Goal: Task Accomplishment & Management: Manage account settings

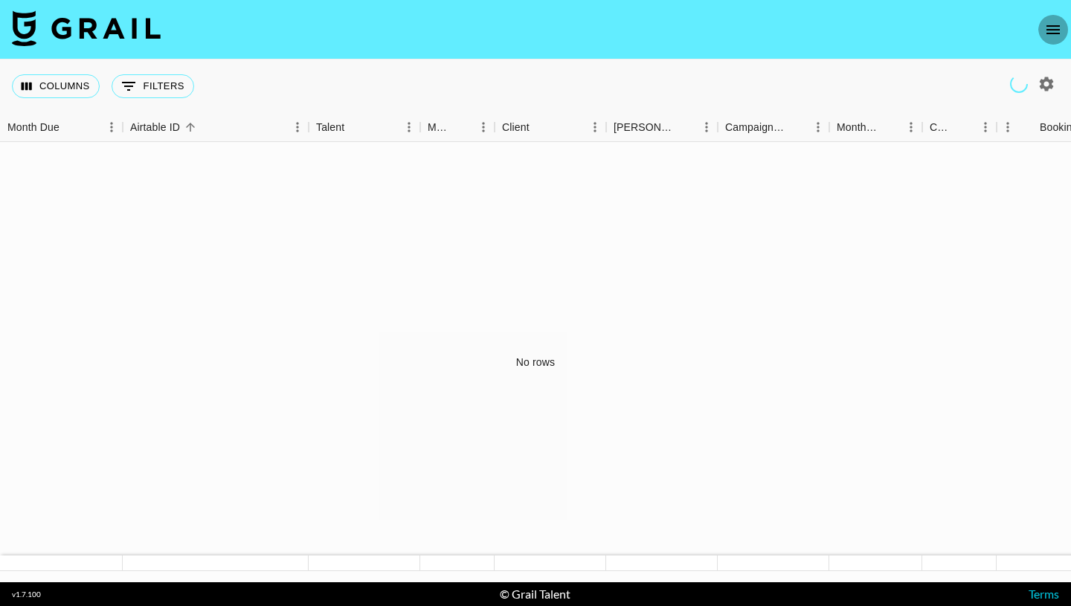
click at [1056, 29] on icon "open drawer" at bounding box center [1053, 29] width 13 height 9
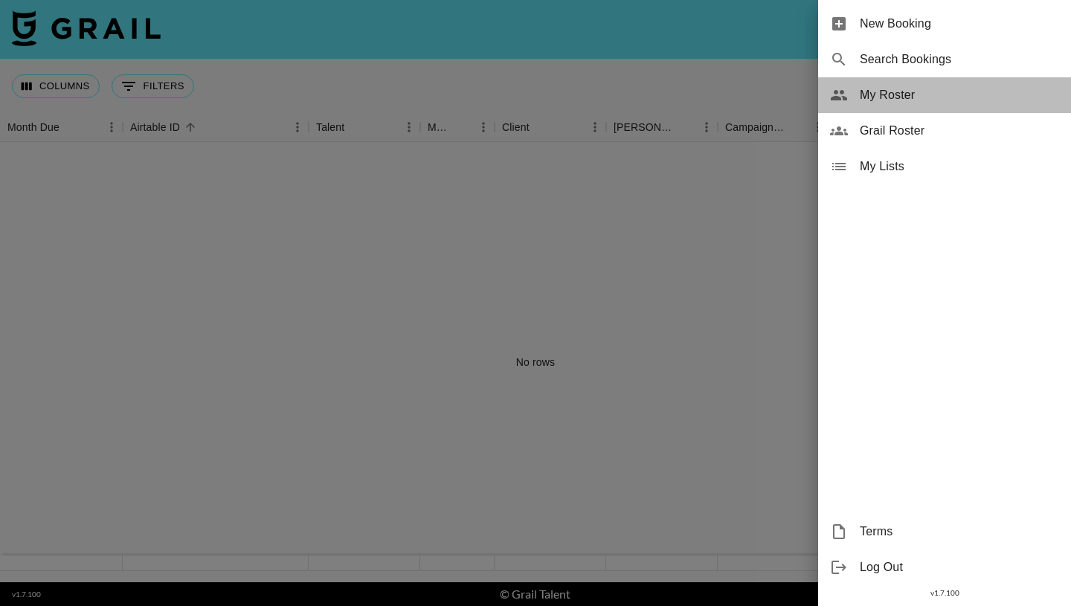
click at [908, 100] on span "My Roster" at bounding box center [959, 95] width 199 height 18
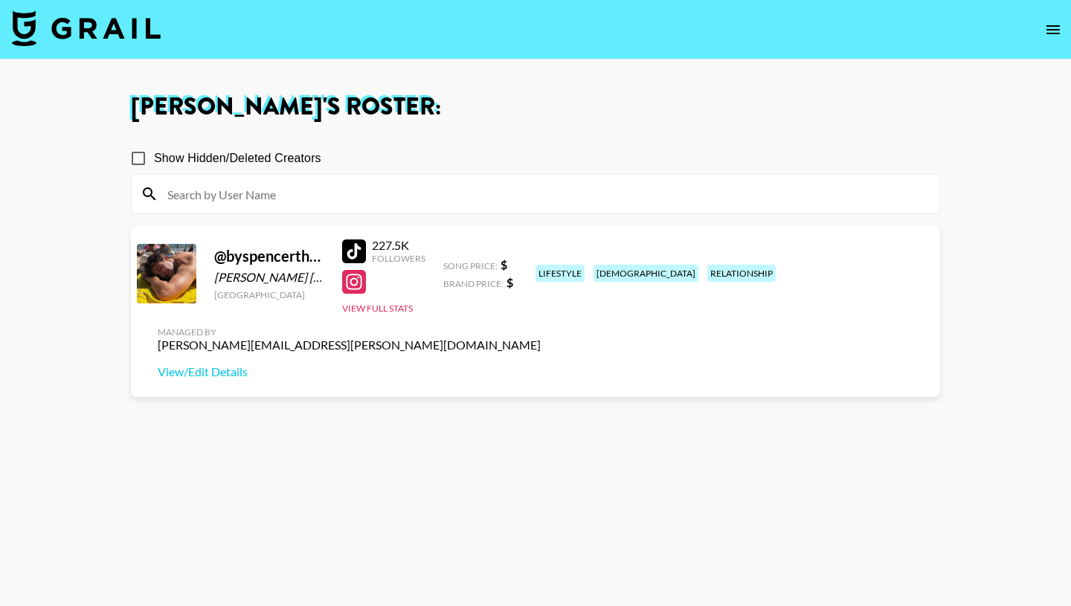
click at [707, 276] on div "relationship" at bounding box center [741, 273] width 68 height 17
click at [395, 307] on button "View Full Stats" at bounding box center [377, 308] width 71 height 11
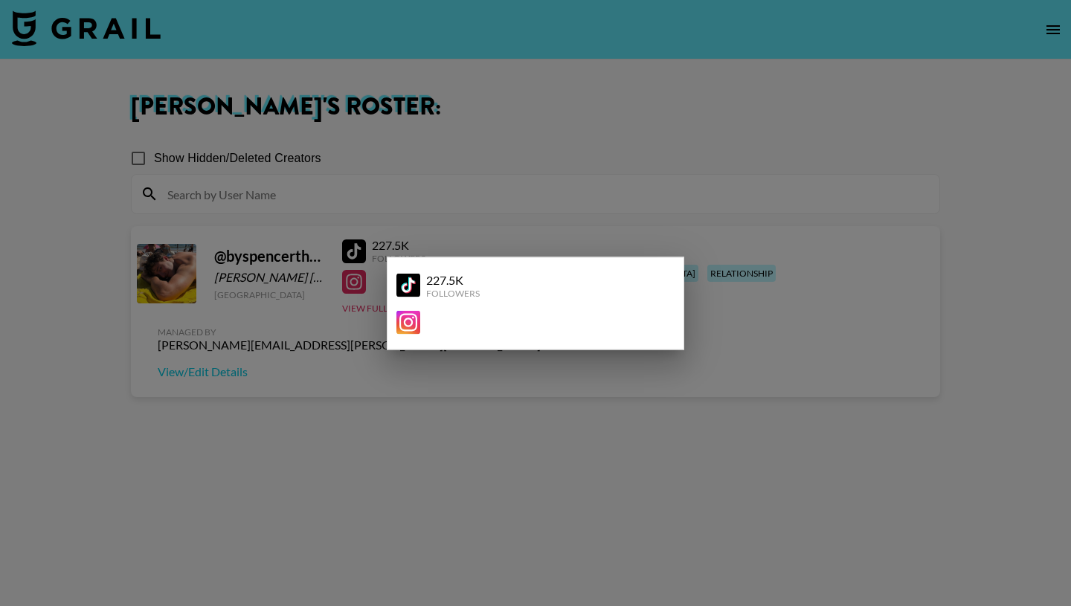
click at [787, 432] on div at bounding box center [535, 303] width 1071 height 606
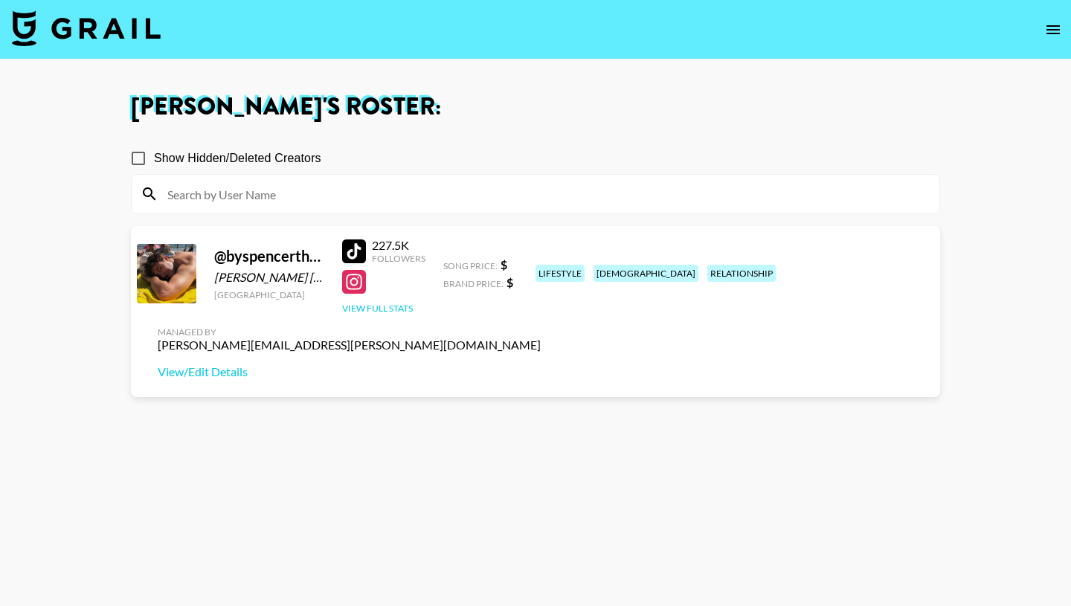
click at [377, 307] on button "View Full Stats" at bounding box center [377, 308] width 71 height 11
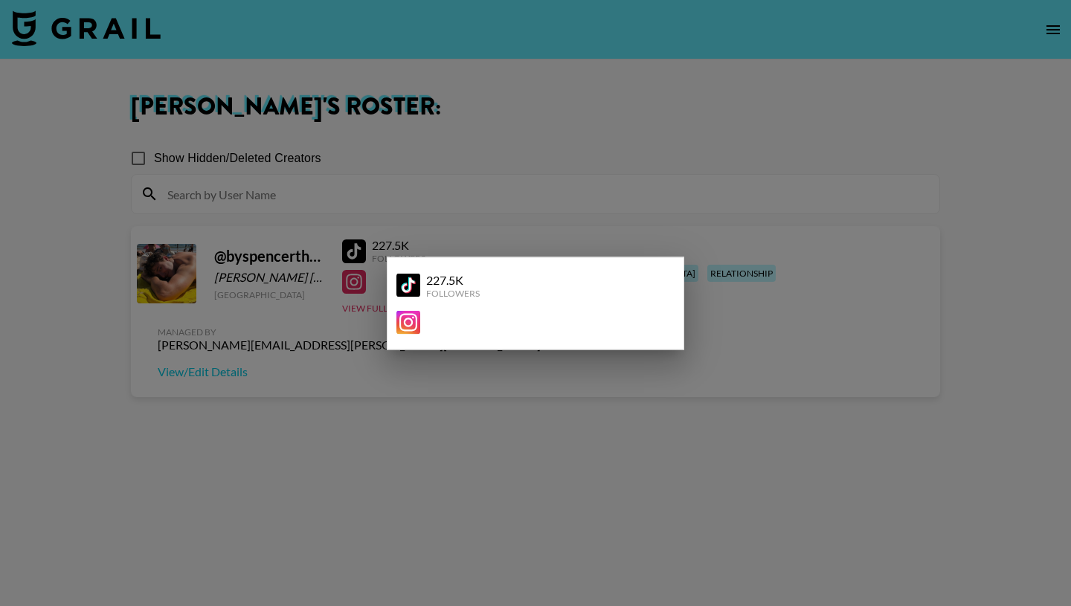
click at [418, 321] on img at bounding box center [409, 322] width 24 height 24
click at [960, 168] on div at bounding box center [535, 303] width 1071 height 606
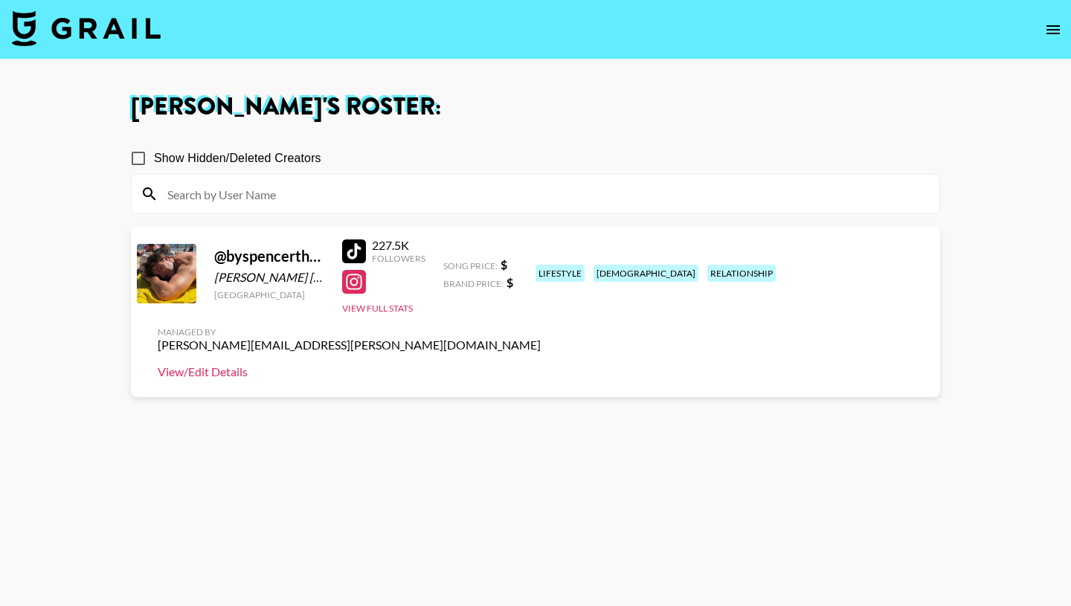
click at [541, 365] on link "View/Edit Details" at bounding box center [349, 372] width 383 height 15
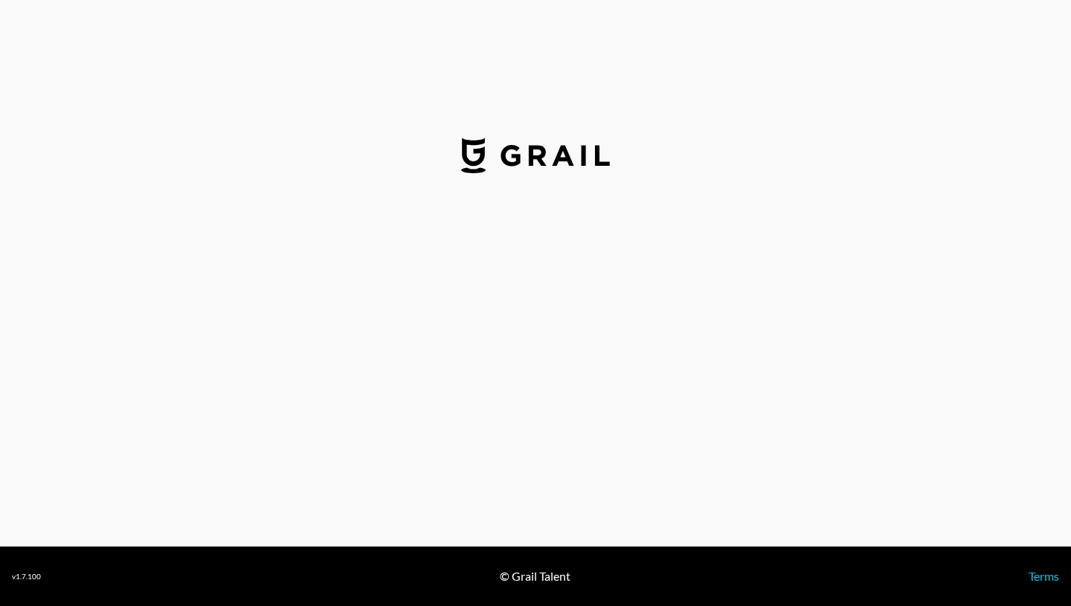
select select "USD"
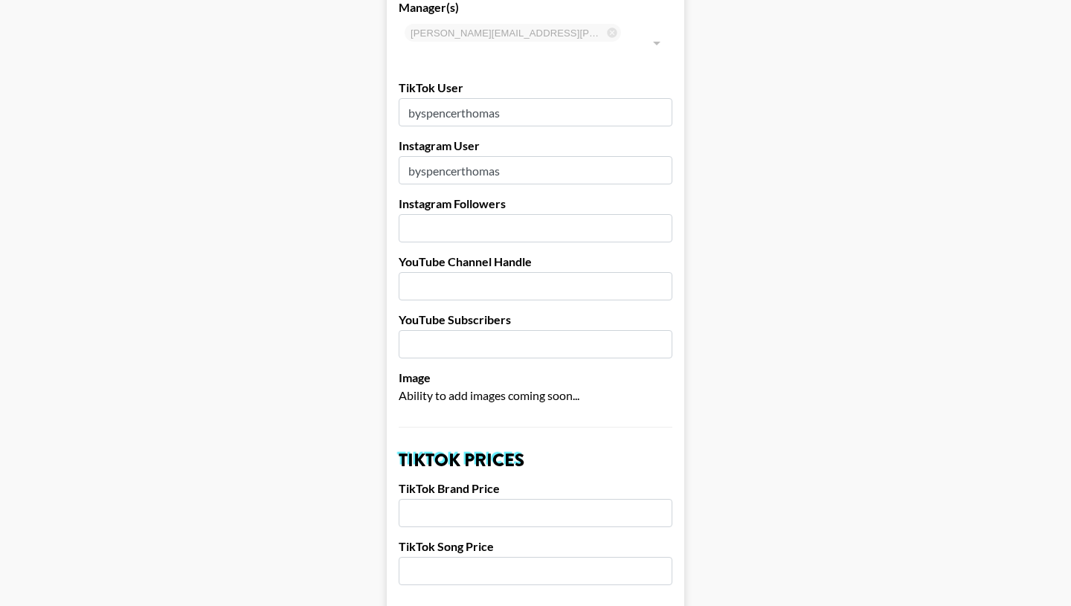
scroll to position [125, 0]
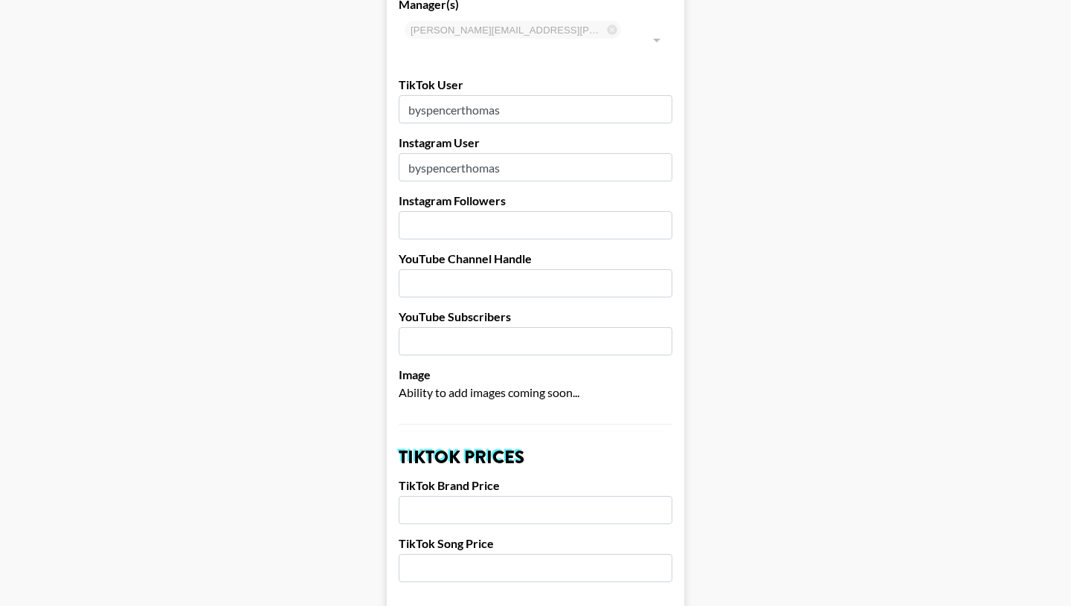
click at [553, 211] on input "number" at bounding box center [536, 225] width 274 height 28
click at [657, 211] on input "1" at bounding box center [536, 225] width 274 height 28
click at [657, 211] on input "2" at bounding box center [536, 225] width 274 height 28
click at [657, 211] on input "3" at bounding box center [536, 225] width 274 height 28
click at [657, 211] on input "4" at bounding box center [536, 225] width 274 height 28
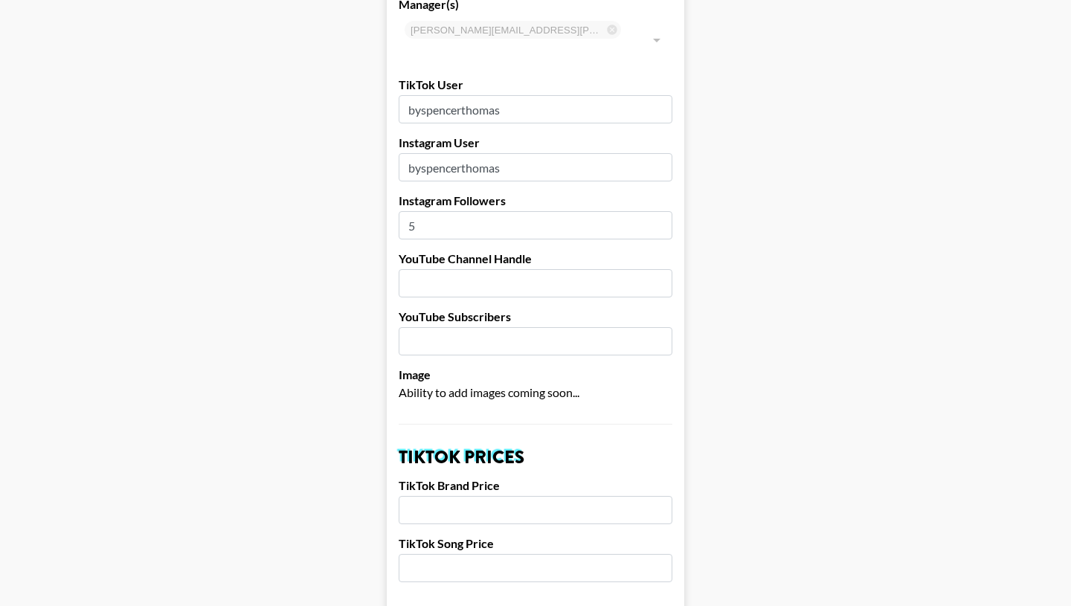
type input "5"
click at [657, 211] on input "5" at bounding box center [536, 225] width 274 height 28
type input "29400"
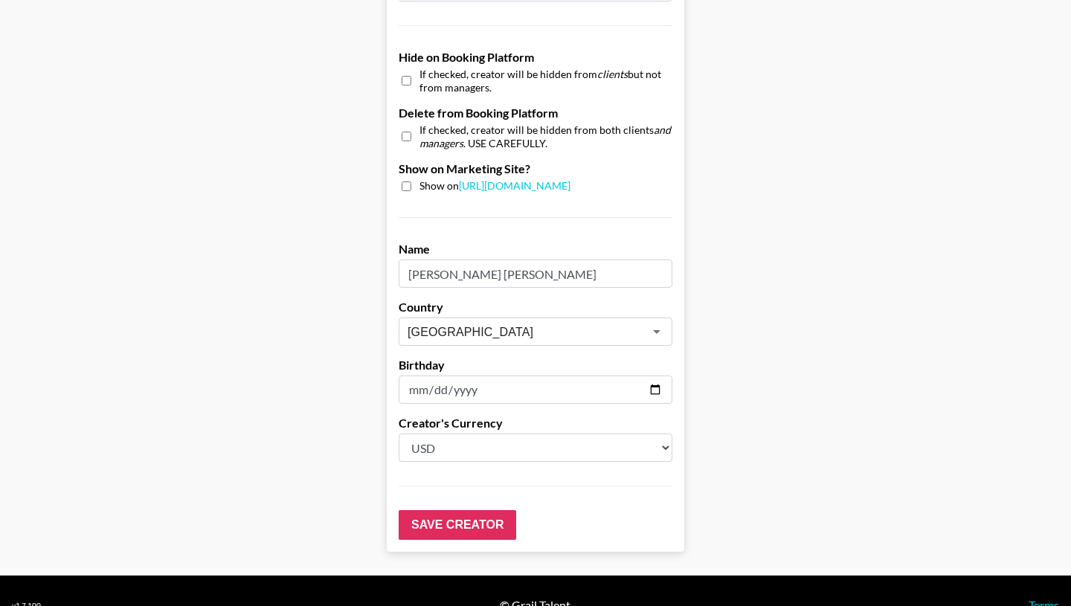
scroll to position [1412, 0]
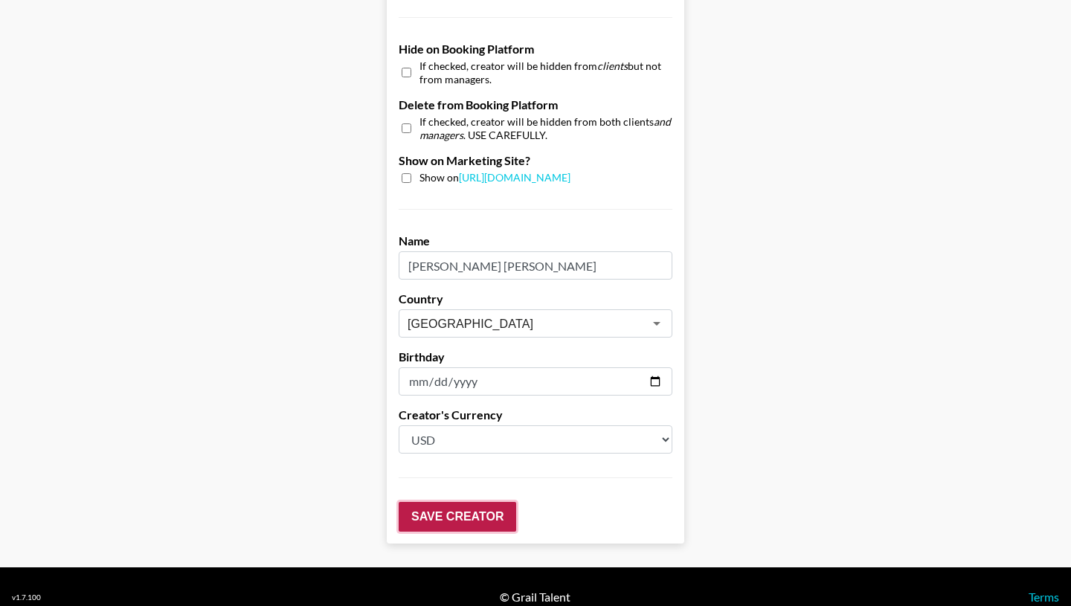
click at [448, 502] on input "Save Creator" at bounding box center [458, 517] width 118 height 30
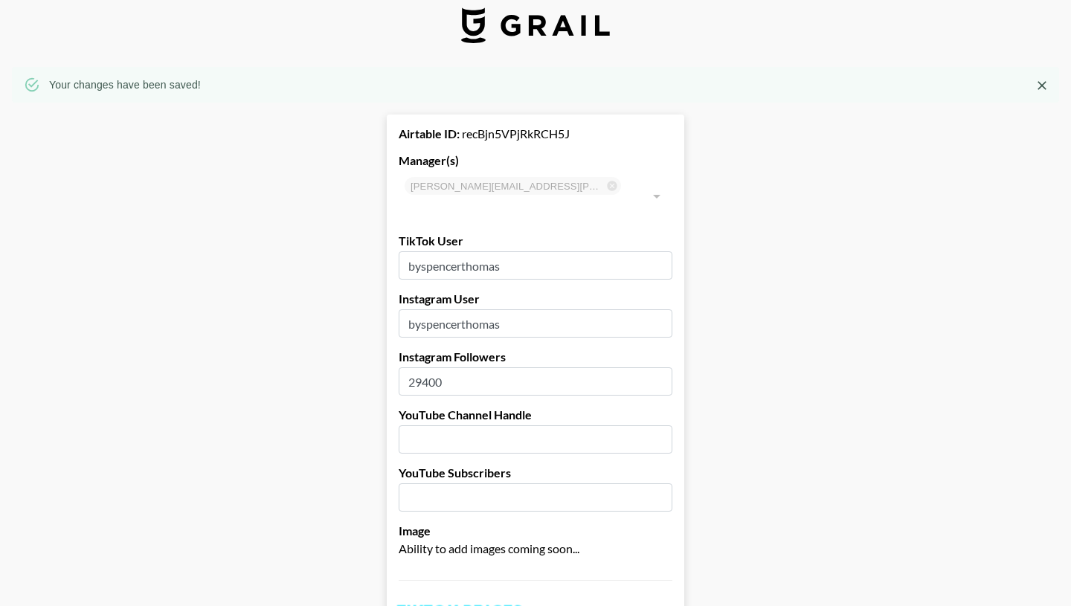
scroll to position [0, 0]
